Goal: Task Accomplishment & Management: Complete application form

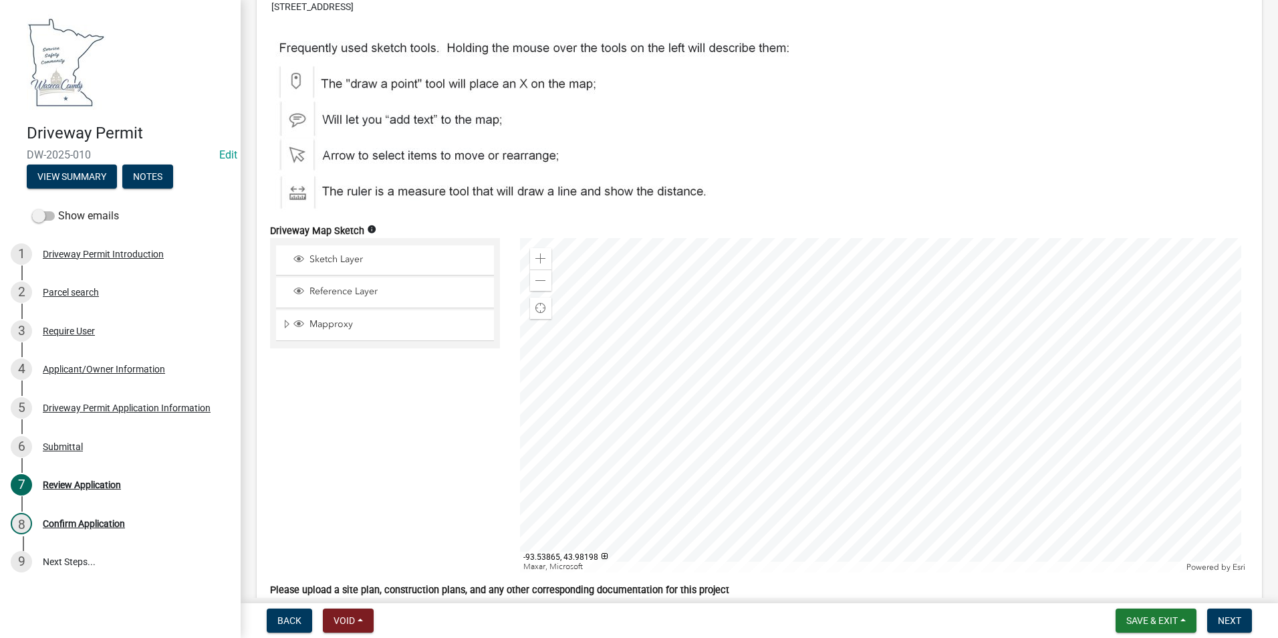
scroll to position [4413, 0]
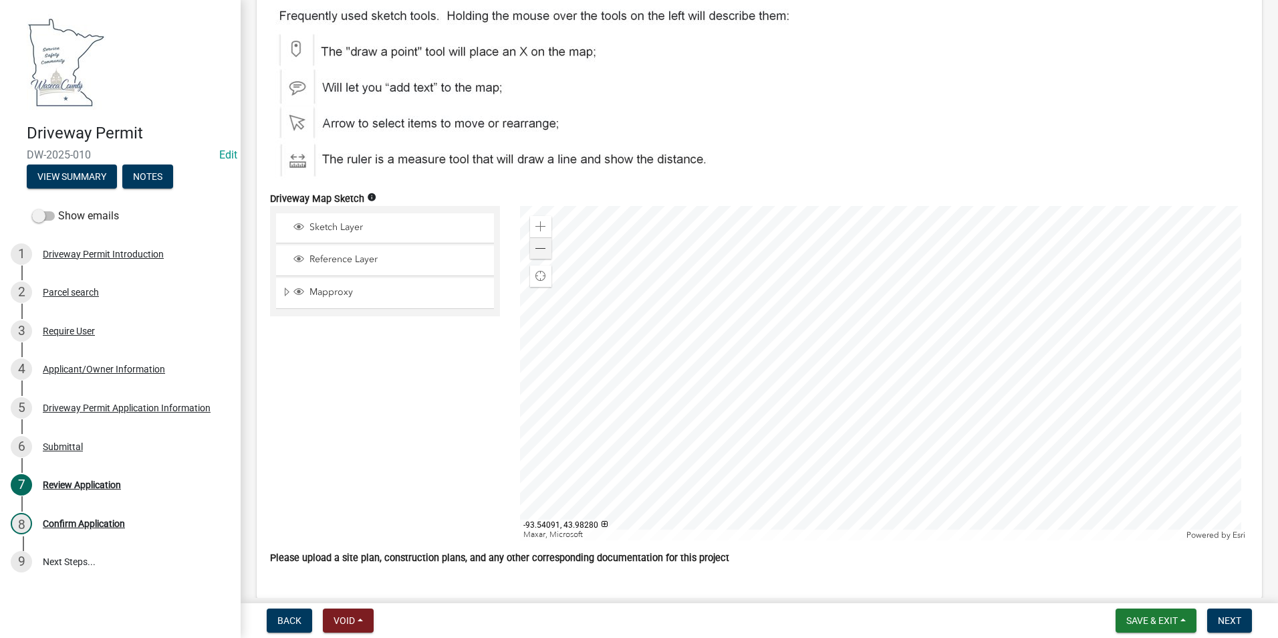
click at [549, 264] on div at bounding box center [884, 373] width 729 height 334
click at [543, 259] on div "Zoom out" at bounding box center [540, 247] width 21 height 21
click at [543, 254] on span at bounding box center [541, 248] width 11 height 11
click at [541, 232] on span at bounding box center [541, 226] width 11 height 11
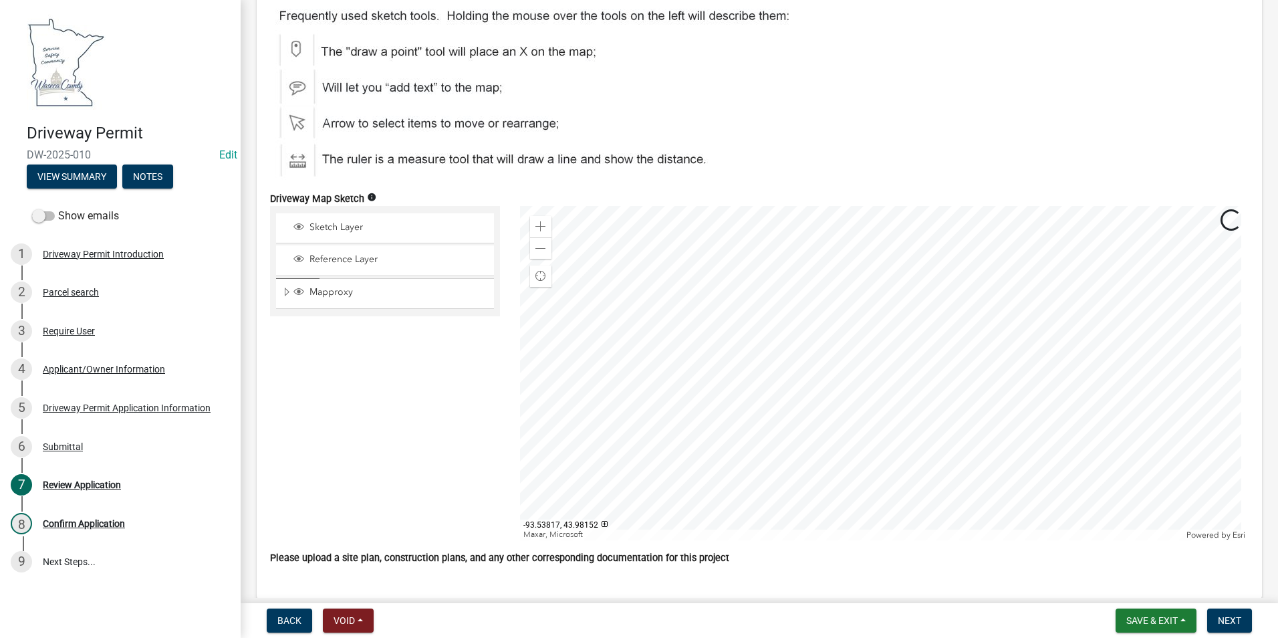
click at [878, 481] on div at bounding box center [884, 373] width 729 height 334
click at [688, 424] on div at bounding box center [884, 373] width 729 height 334
click at [677, 425] on div at bounding box center [884, 373] width 729 height 334
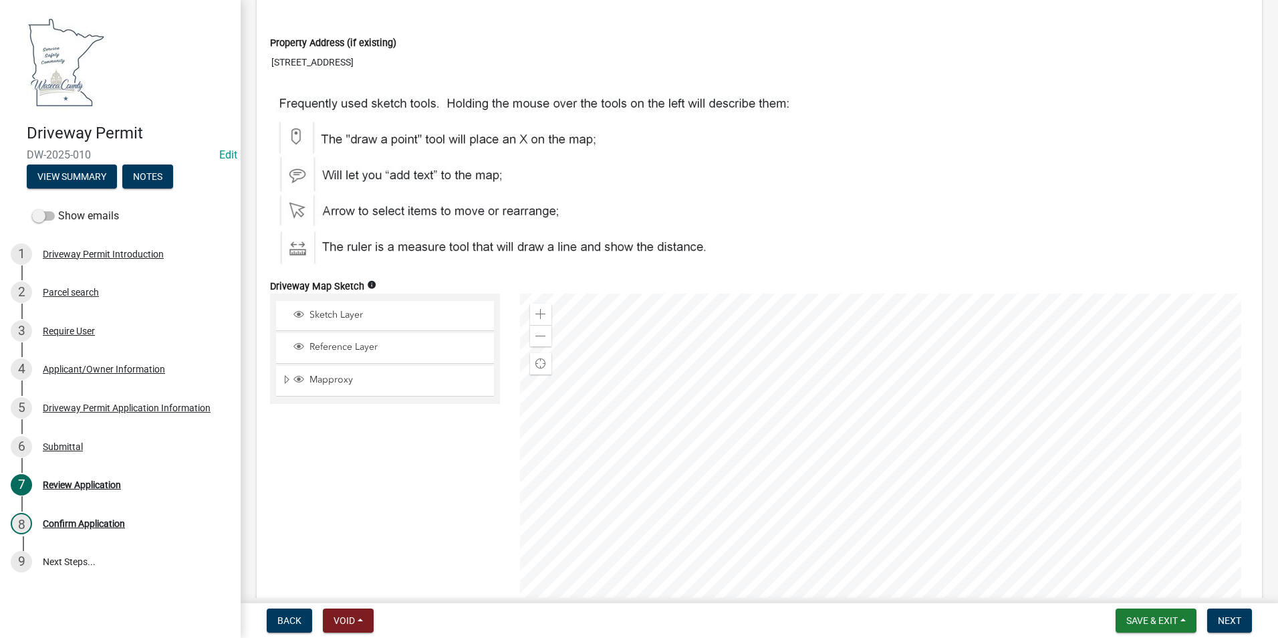
scroll to position [4346, 0]
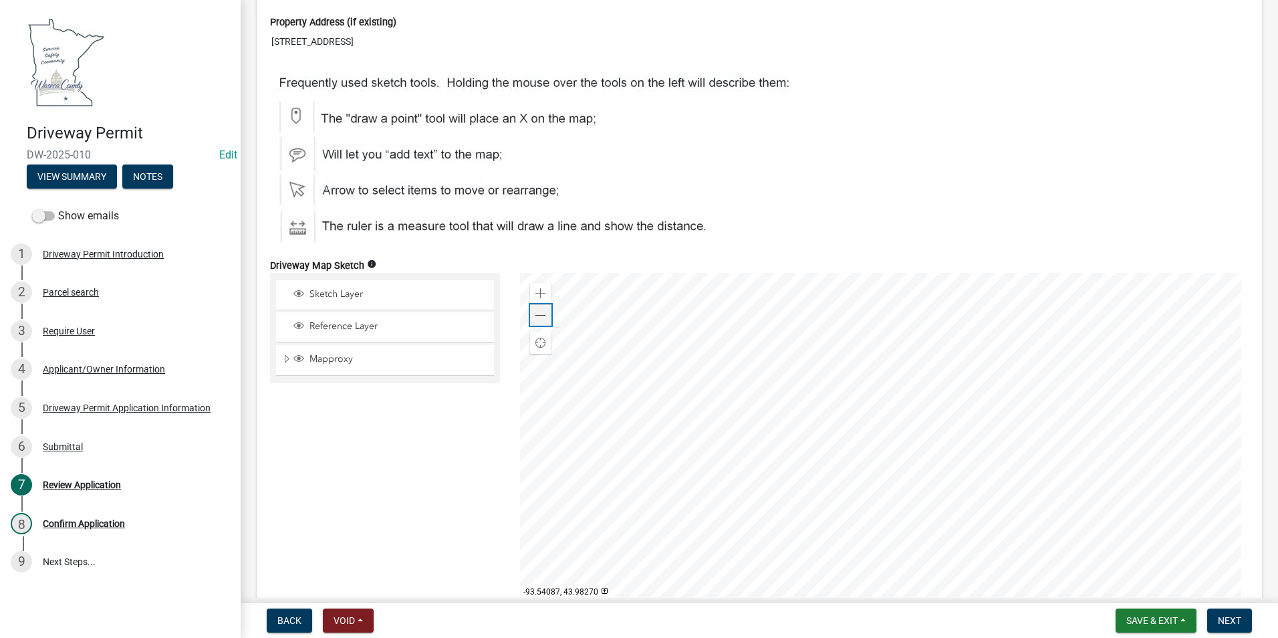
click at [534, 322] on div "Zoom out" at bounding box center [540, 314] width 21 height 21
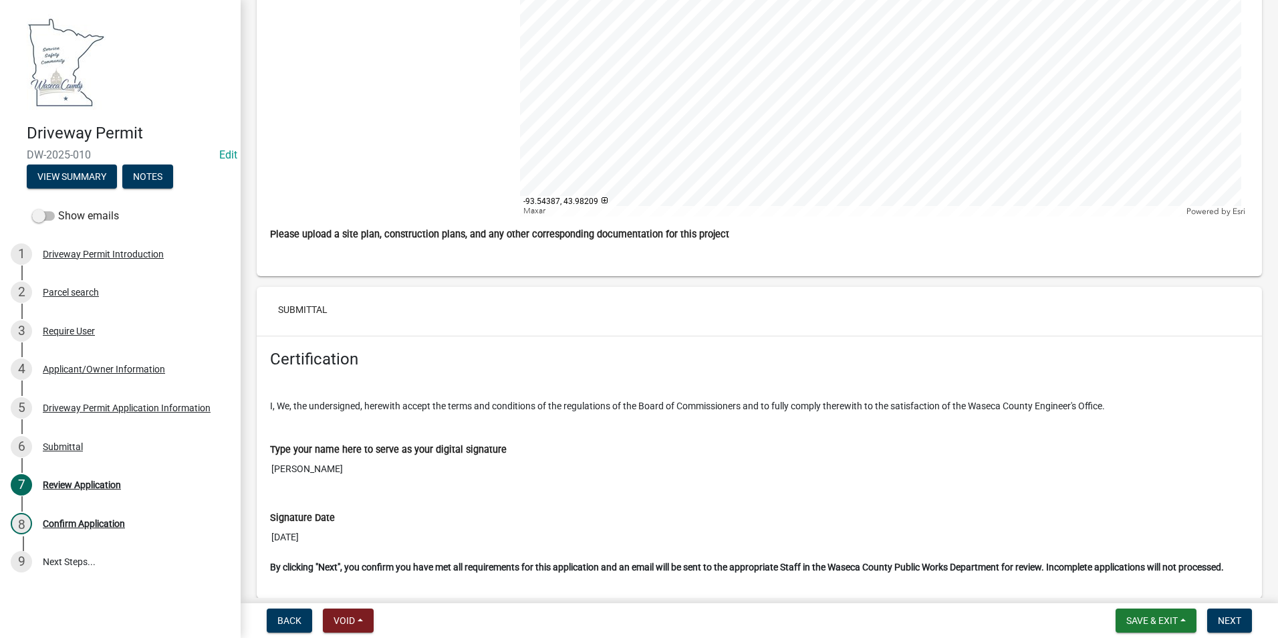
scroll to position [4804, 0]
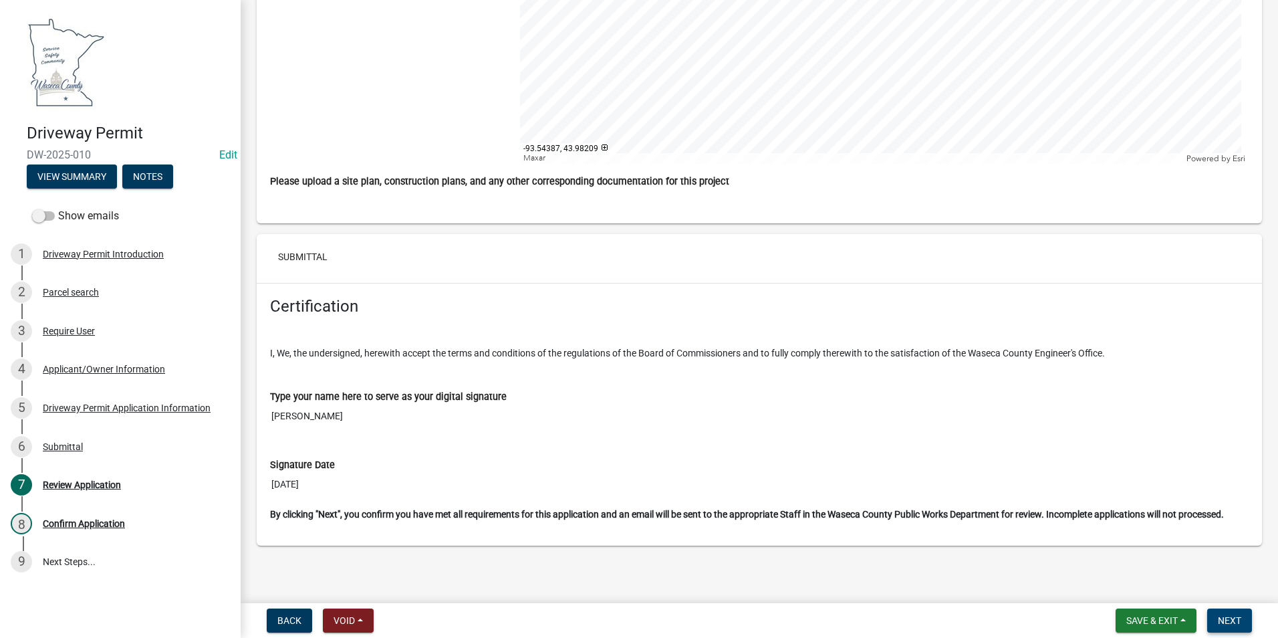
click at [1232, 617] on span "Next" at bounding box center [1229, 620] width 23 height 11
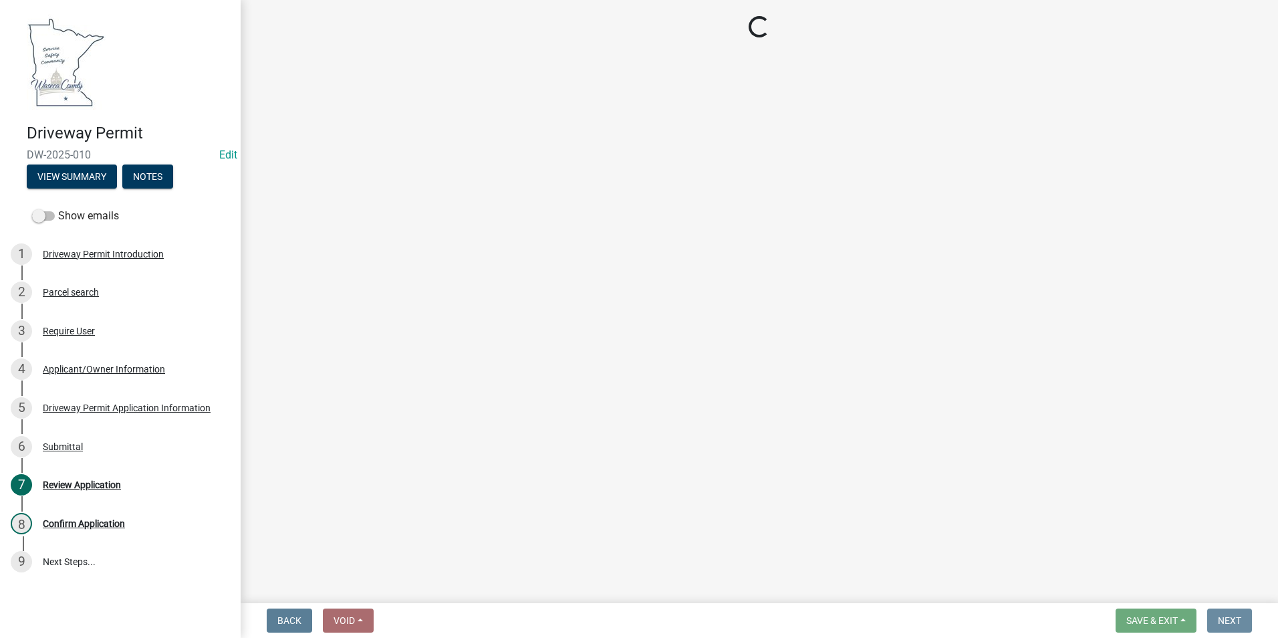
scroll to position [0, 0]
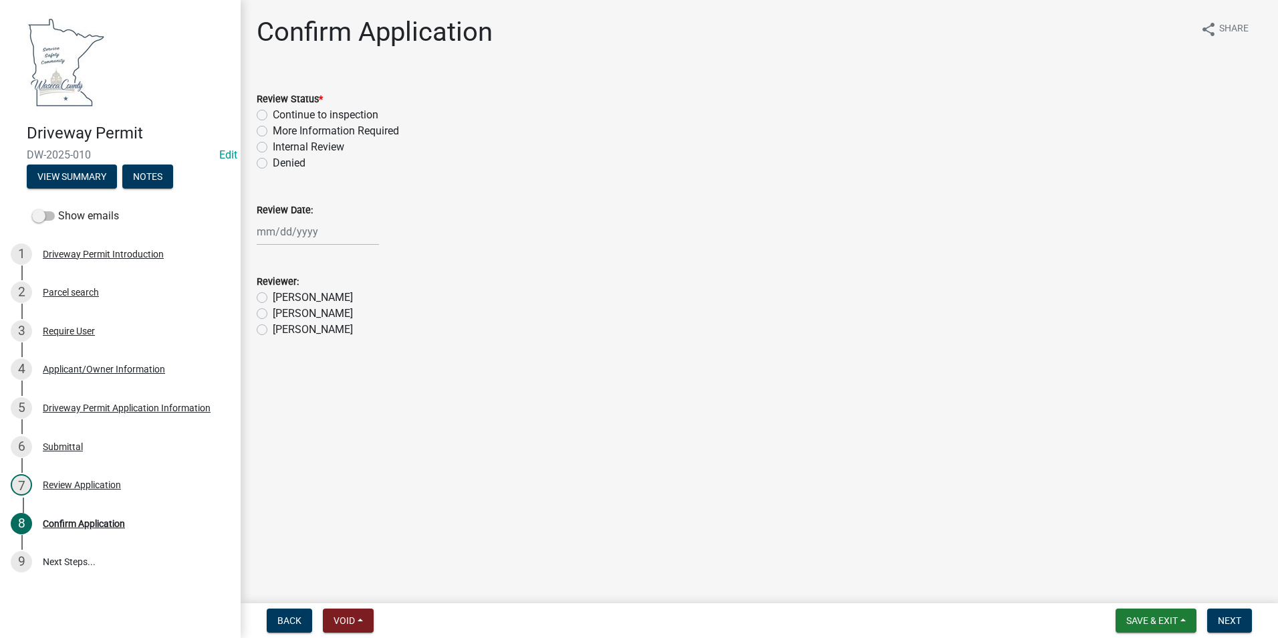
click at [273, 112] on label "Continue to inspection" at bounding box center [326, 115] width 106 height 16
click at [273, 112] on input "Continue to inspection" at bounding box center [277, 111] width 9 height 9
radio input "true"
select select "9"
select select "2025"
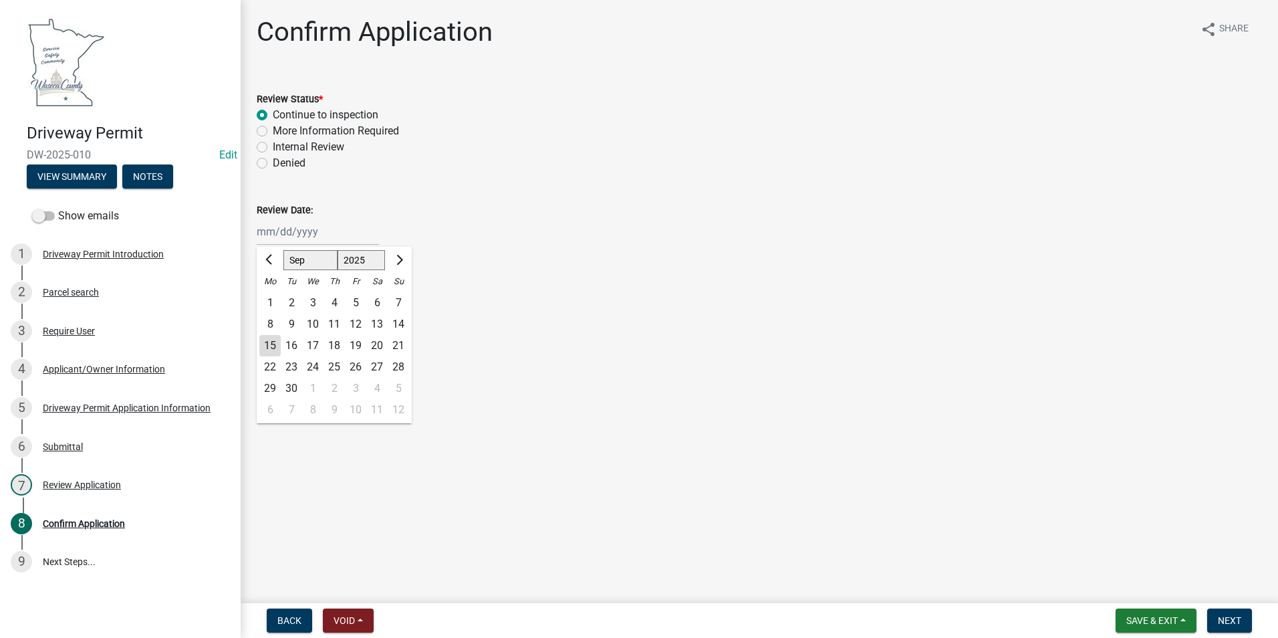
click at [271, 233] on div "[PERSON_NAME] Feb Mar Apr [PERSON_NAME][DATE] Oct Nov [DATE] 1526 1527 1528 152…" at bounding box center [318, 231] width 122 height 27
click at [273, 343] on div "15" at bounding box center [269, 345] width 21 height 21
type input "[DATE]"
drag, startPoint x: 262, startPoint y: 328, endPoint x: 273, endPoint y: 324, distance: 11.7
click at [273, 328] on label "[PERSON_NAME]" at bounding box center [313, 330] width 80 height 16
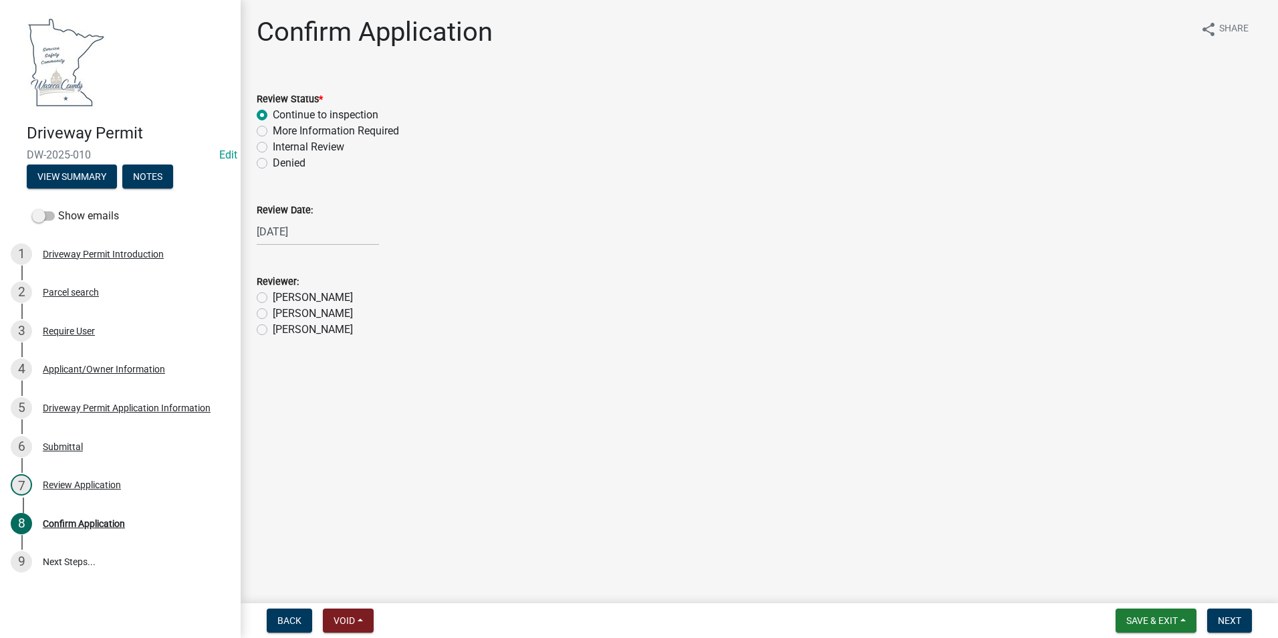
click at [273, 328] on input "[PERSON_NAME]" at bounding box center [277, 326] width 9 height 9
radio input "true"
click at [1232, 614] on button "Next" at bounding box center [1230, 620] width 45 height 24
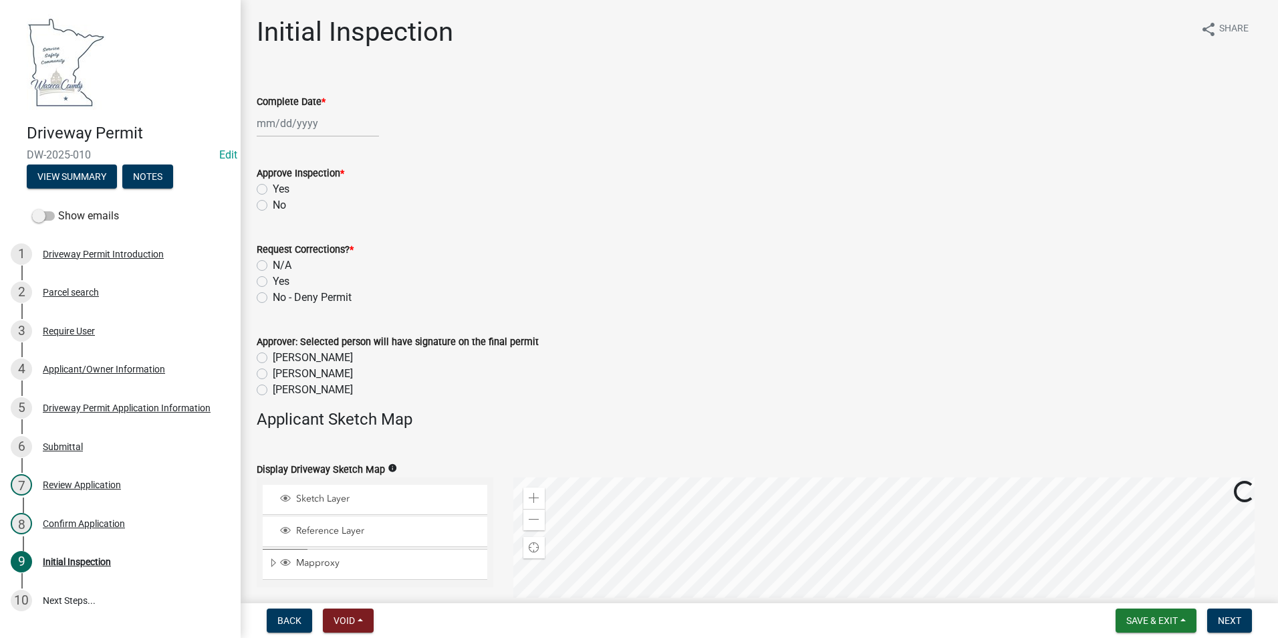
click at [266, 126] on div at bounding box center [318, 123] width 122 height 27
select select "9"
select select "2025"
click at [268, 233] on div "15" at bounding box center [269, 237] width 21 height 21
type input "[DATE]"
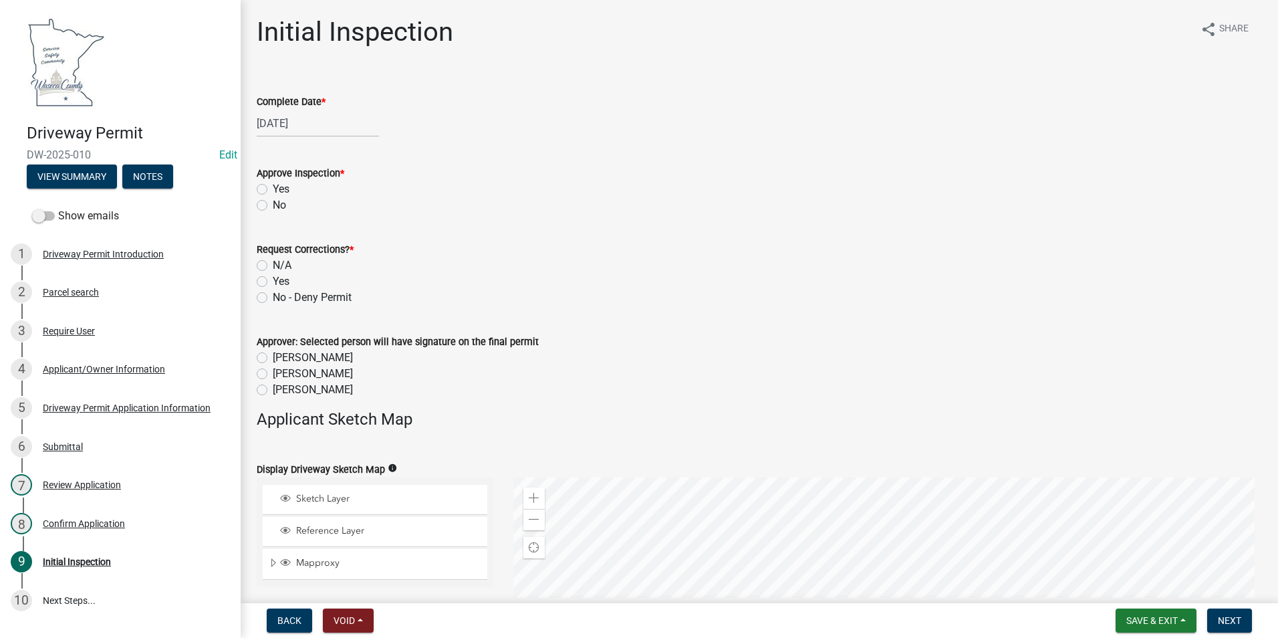
click at [273, 185] on label "Yes" at bounding box center [281, 189] width 17 height 16
click at [273, 185] on input "Yes" at bounding box center [277, 185] width 9 height 9
radio input "true"
click at [273, 264] on label "N/A" at bounding box center [282, 265] width 19 height 16
click at [273, 264] on input "N/A" at bounding box center [277, 261] width 9 height 9
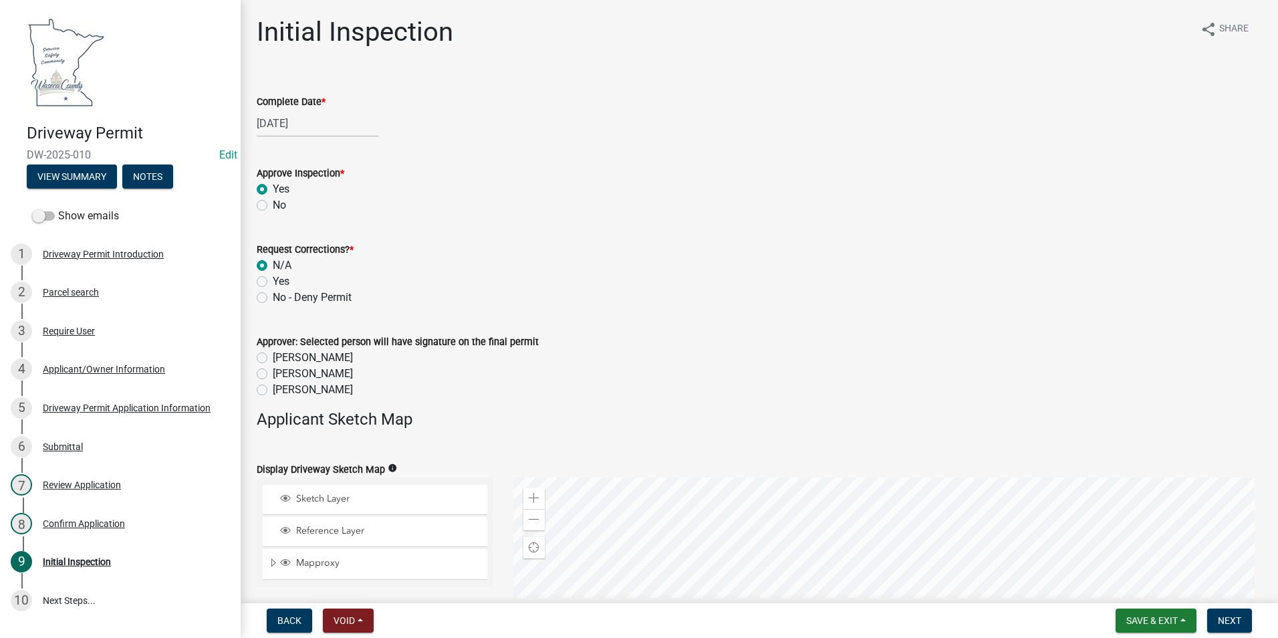
radio input "true"
click at [273, 395] on label "[PERSON_NAME]" at bounding box center [313, 390] width 80 height 16
click at [273, 390] on input "[PERSON_NAME]" at bounding box center [277, 386] width 9 height 9
radio input "true"
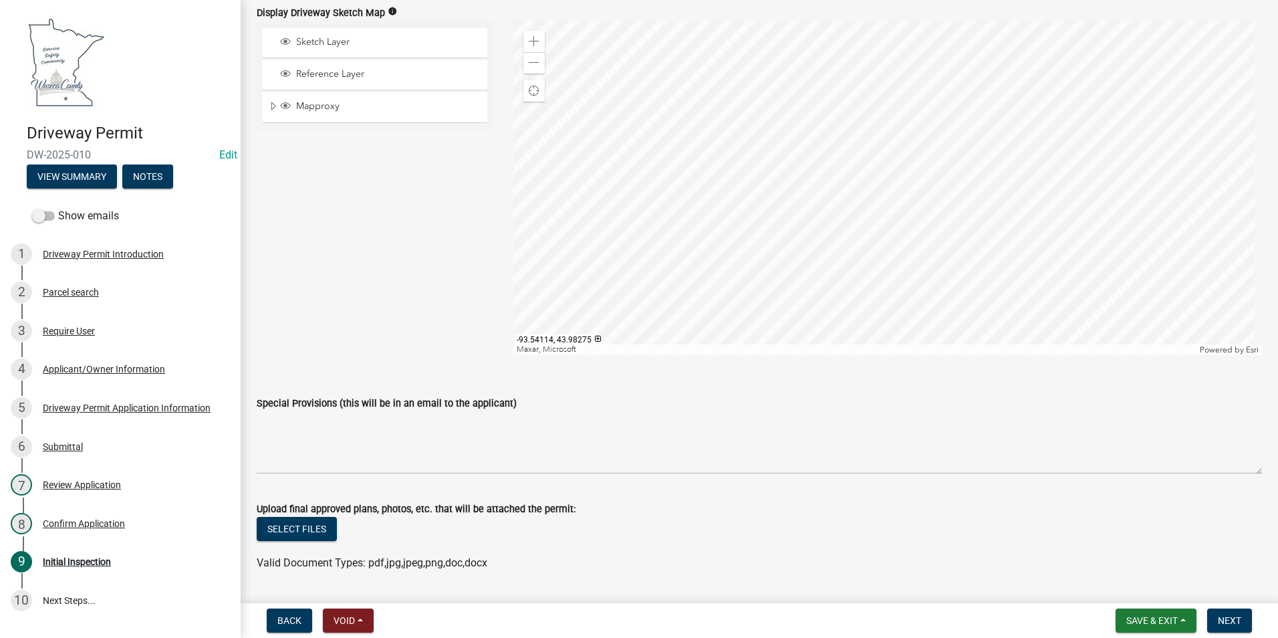
scroll to position [685, 0]
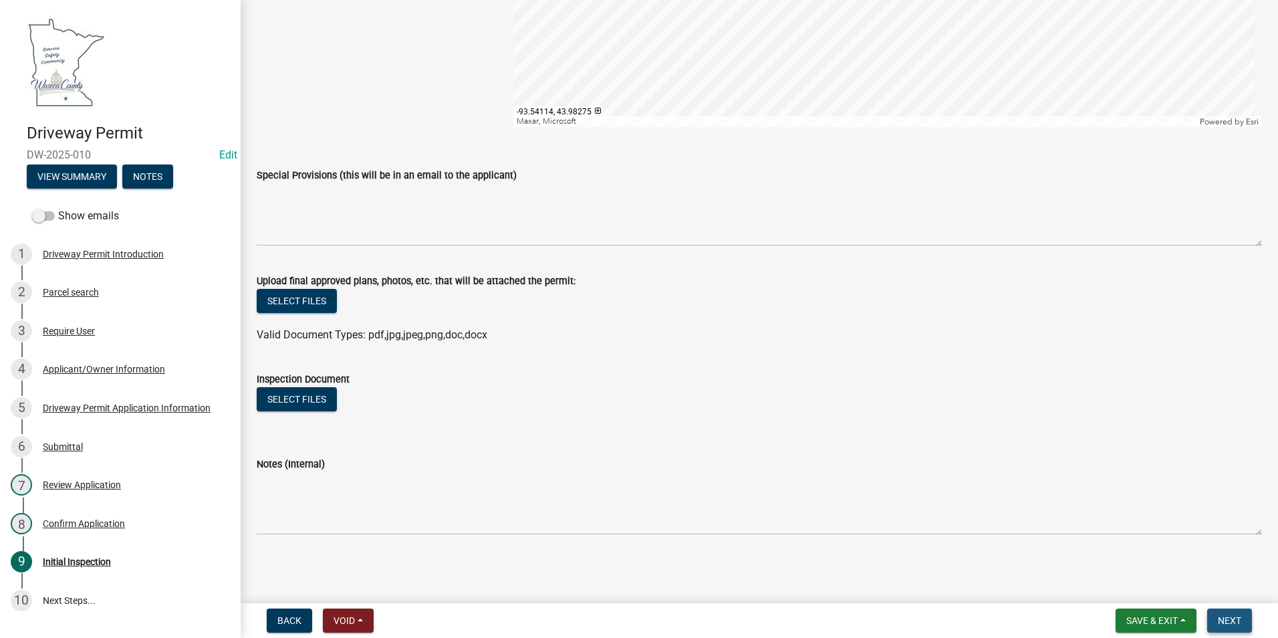
click at [1239, 619] on span "Next" at bounding box center [1229, 620] width 23 height 11
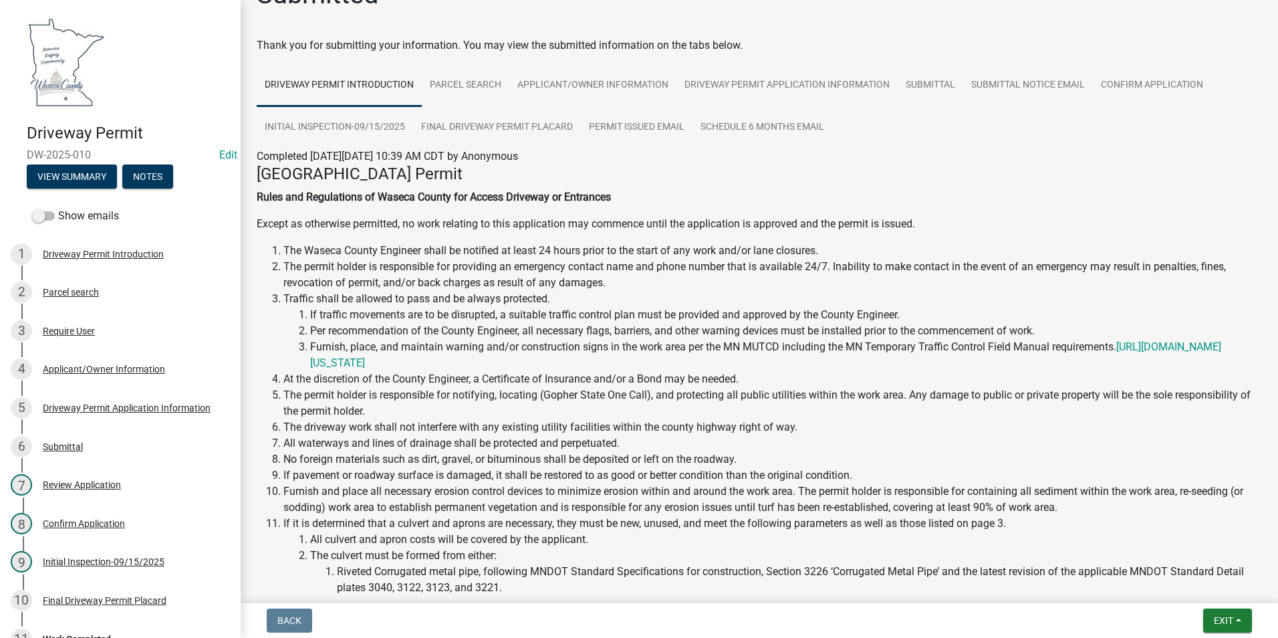
scroll to position [0, 0]
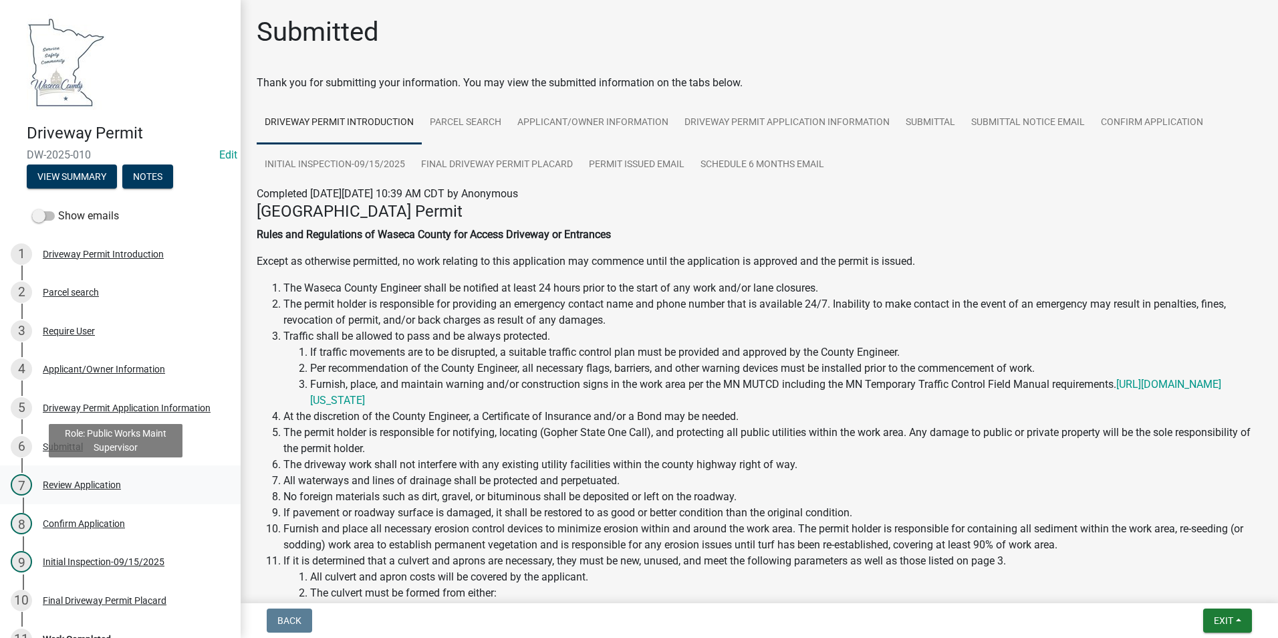
click at [90, 487] on div "Review Application" at bounding box center [82, 484] width 78 height 9
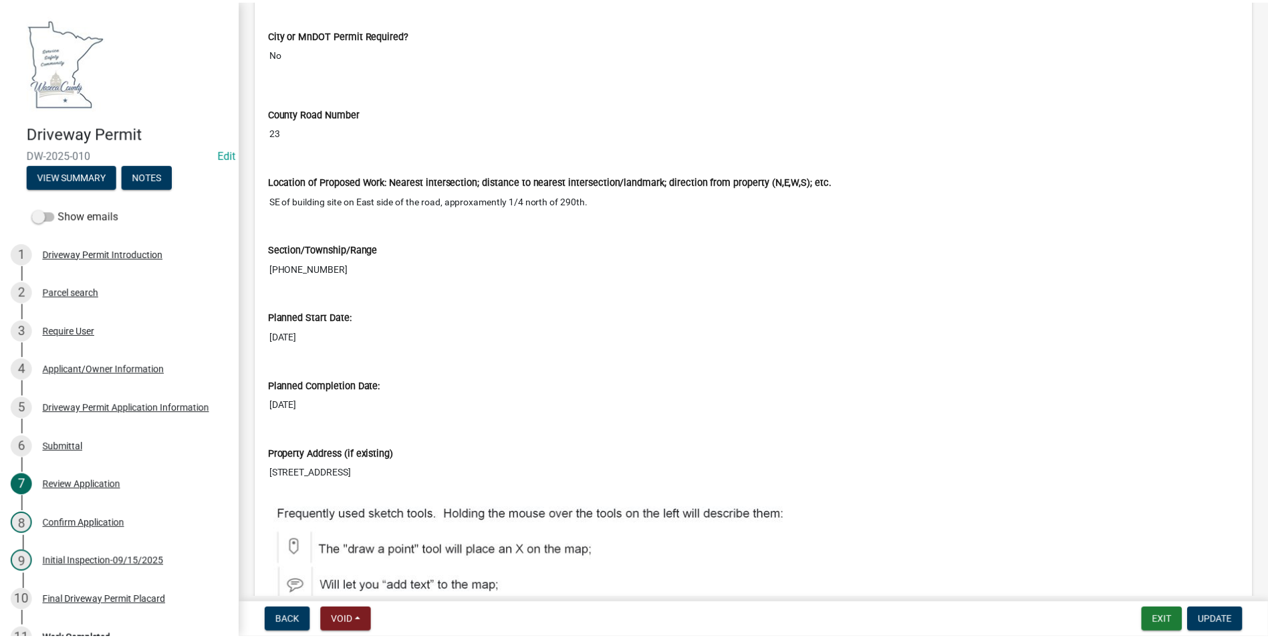
scroll to position [3945, 0]
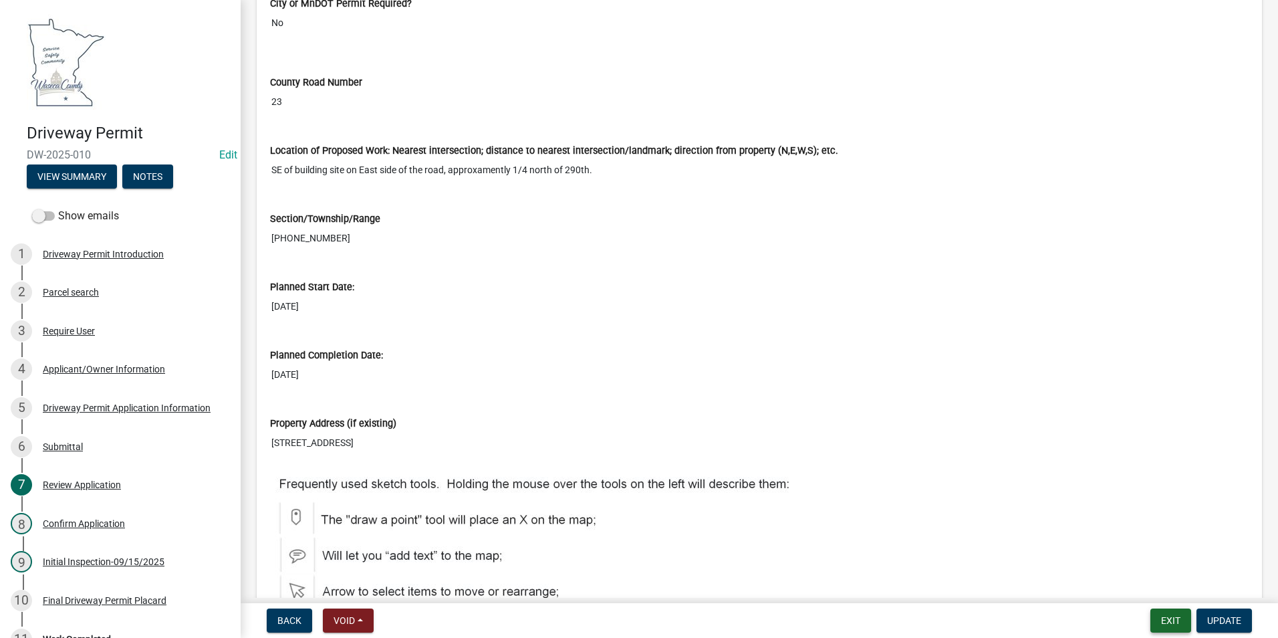
click at [1179, 618] on button "Exit" at bounding box center [1171, 620] width 41 height 24
